Goal: Information Seeking & Learning: Find specific fact

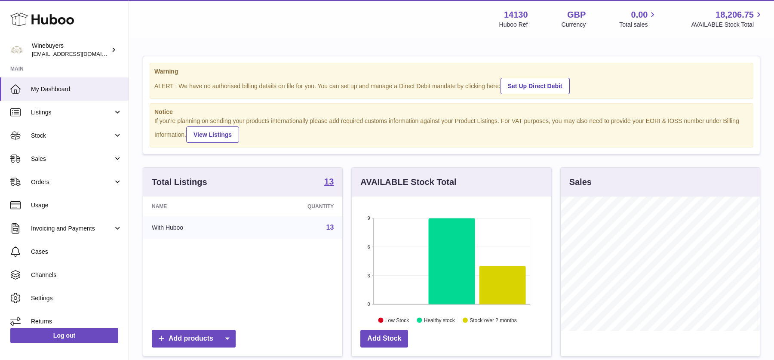
scroll to position [134, 199]
click at [66, 159] on span "Sales" at bounding box center [72, 159] width 82 height 8
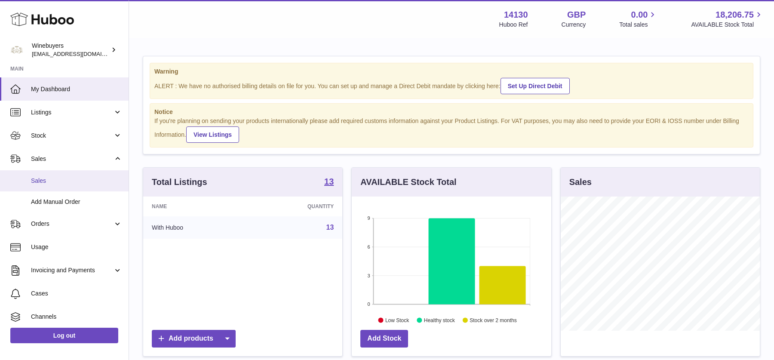
click at [59, 184] on link "Sales" at bounding box center [64, 180] width 129 height 21
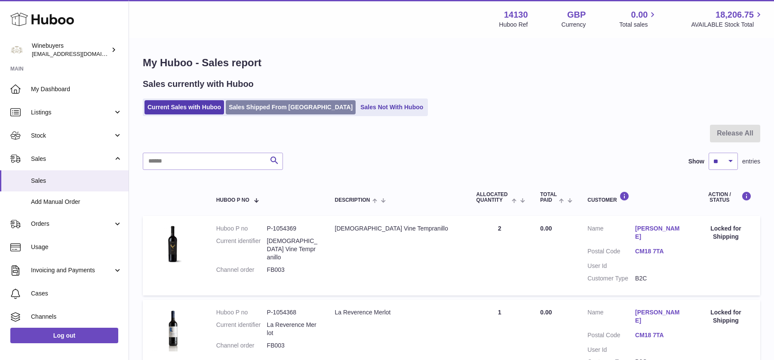
click at [269, 108] on link "Sales Shipped From [GEOGRAPHIC_DATA]" at bounding box center [291, 107] width 130 height 14
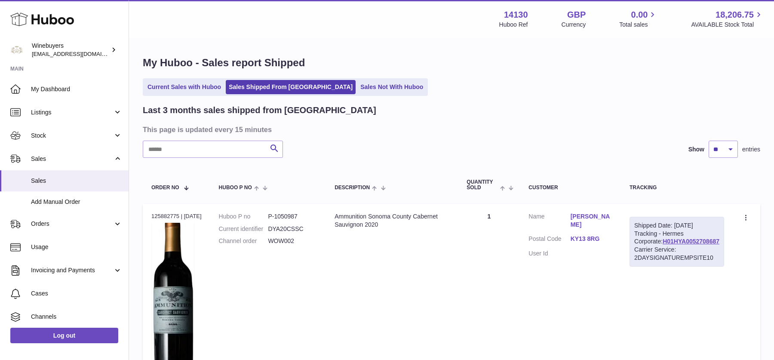
drag, startPoint x: 710, startPoint y: 248, endPoint x: 637, endPoint y: 249, distance: 72.2
click at [637, 249] on div "Shipped Date: 4th Oct 2025 Tracking - Hermes Corporate: H01HYA0052708687 Carrie…" at bounding box center [676, 242] width 95 height 50
copy link "H01HYA0052708687"
drag, startPoint x: 624, startPoint y: 217, endPoint x: 574, endPoint y: 216, distance: 50.3
click at [574, 216] on td "Customer Name Ailsa Ferguson Postal Code KY13 8RG User Id" at bounding box center [570, 294] width 101 height 181
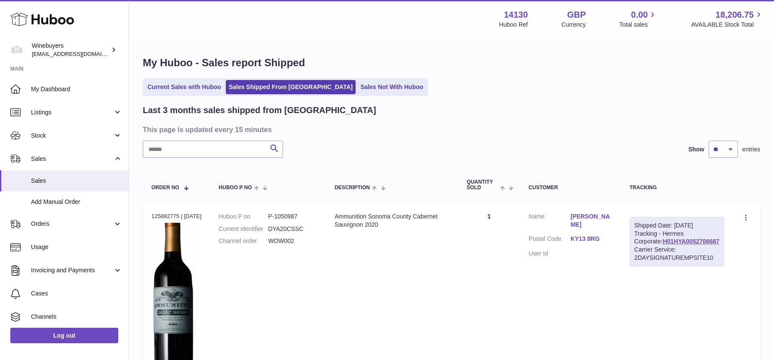
copy link "Ailsa Ferguson"
click at [606, 214] on link "Ailsa Ferguson" at bounding box center [591, 220] width 42 height 16
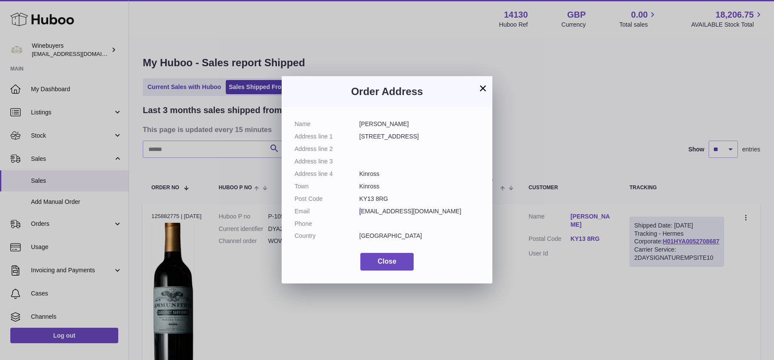
drag, startPoint x: 443, startPoint y: 205, endPoint x: 363, endPoint y: 211, distance: 80.6
click at [363, 211] on dl "Name Ailsa Ferguson Address line 1 39 Dalwhamie Street Address line 2 Address l…" at bounding box center [386, 182] width 185 height 124
click at [414, 212] on dd "ailsaferguson@hotmail.co.uk" at bounding box center [419, 211] width 120 height 8
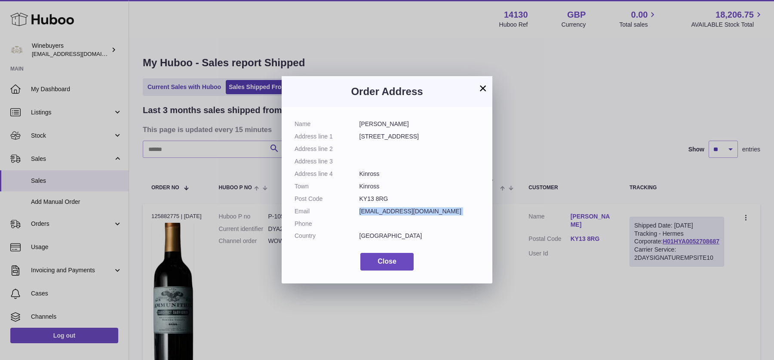
copy dl "ailsaferguson@hotmail.co.uk"
click at [482, 86] on button "×" at bounding box center [482, 88] width 10 height 10
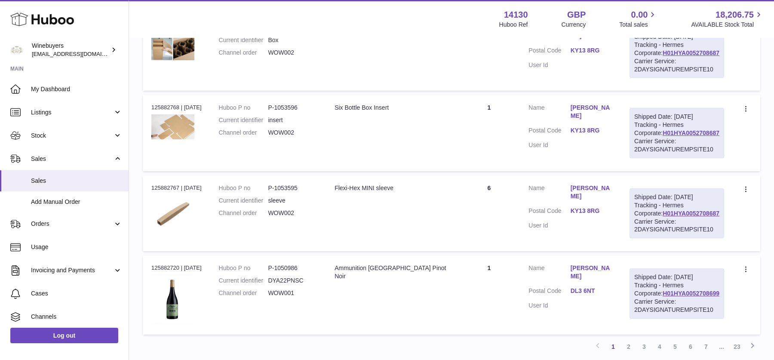
scroll to position [909, 0]
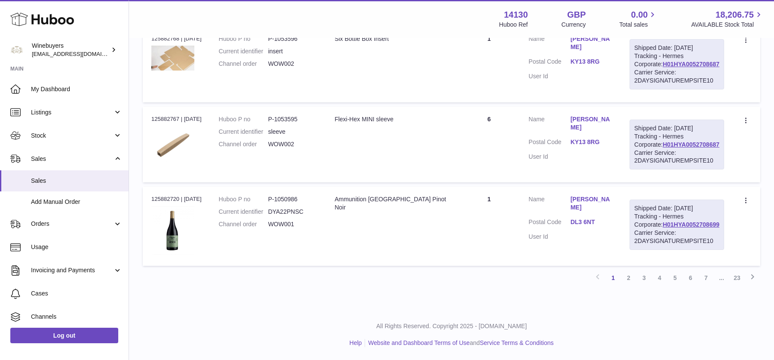
drag, startPoint x: 709, startPoint y: 228, endPoint x: 636, endPoint y: 228, distance: 73.1
click at [636, 228] on div "Shipped Date: 4th Oct 2025 Tracking - Hermes Corporate: H01HYA0052708699 Carrie…" at bounding box center [676, 224] width 95 height 50
copy link "H01HYA0052708699"
click at [586, 195] on link "Becki Rose" at bounding box center [591, 203] width 42 height 16
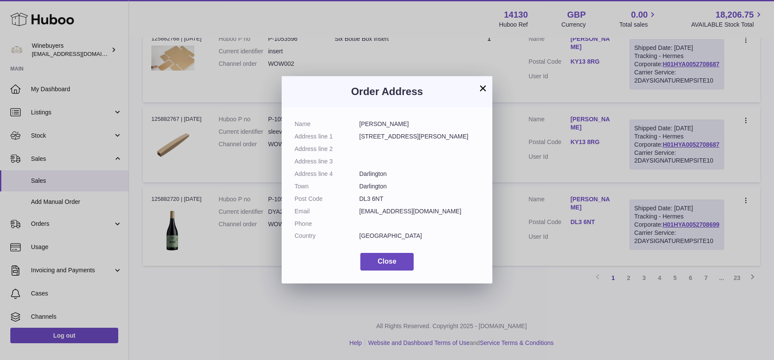
drag, startPoint x: 430, startPoint y: 211, endPoint x: 332, endPoint y: 211, distance: 97.6
click at [332, 211] on dl "Name Becki Rose Address line 1 23 Barningham Street Address line 2 Address line…" at bounding box center [386, 182] width 185 height 124
copy dl "beckiyoung@hotmail.com"
